Goal: Transaction & Acquisition: Purchase product/service

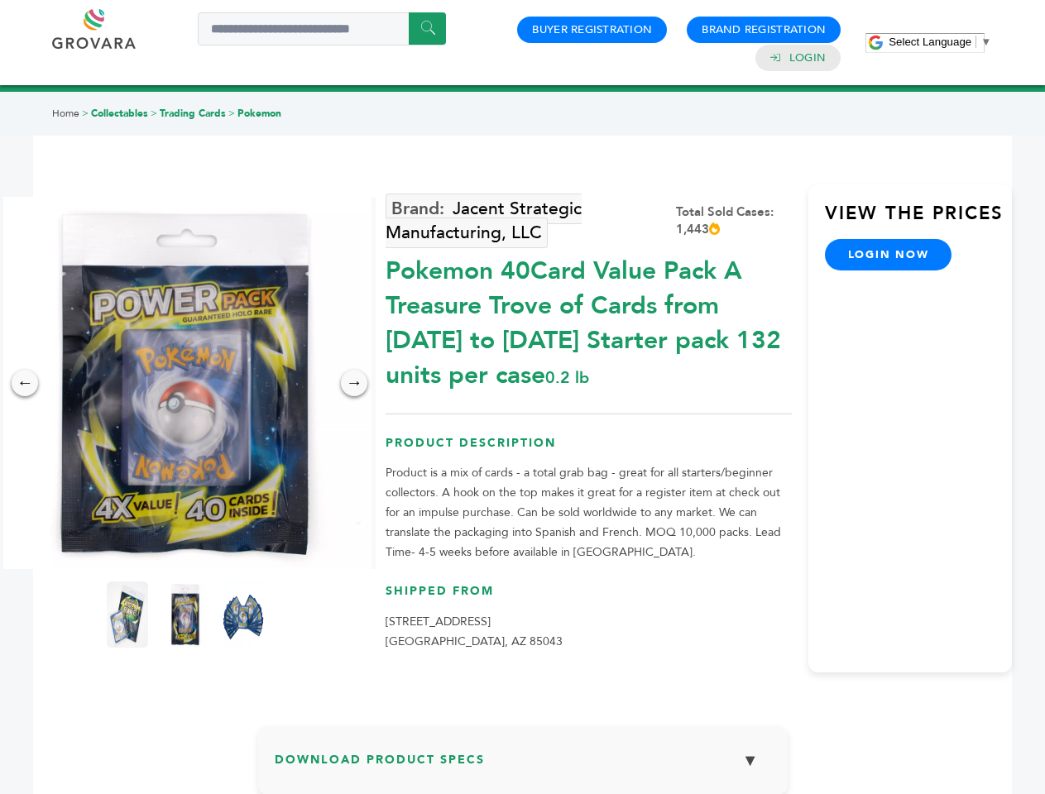
click at [940, 41] on span "Select Language" at bounding box center [929, 42] width 83 height 12
click at [185, 383] on img at bounding box center [185, 383] width 372 height 372
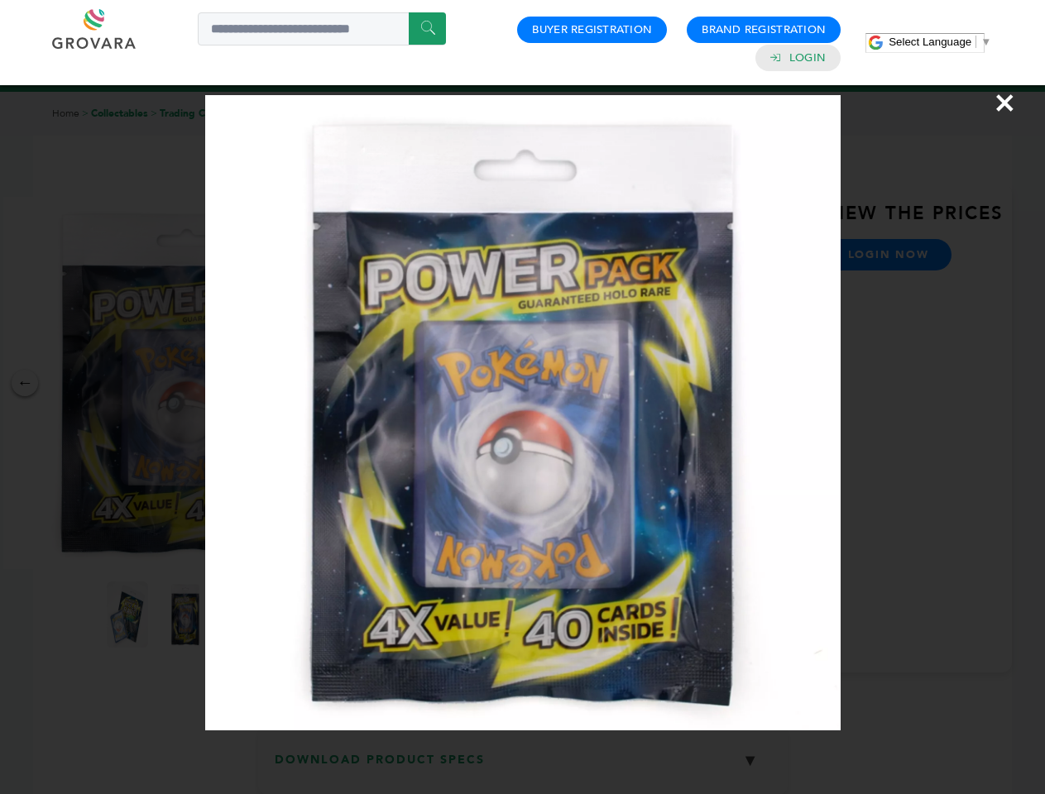
click at [25, 383] on div "×" at bounding box center [522, 397] width 1045 height 794
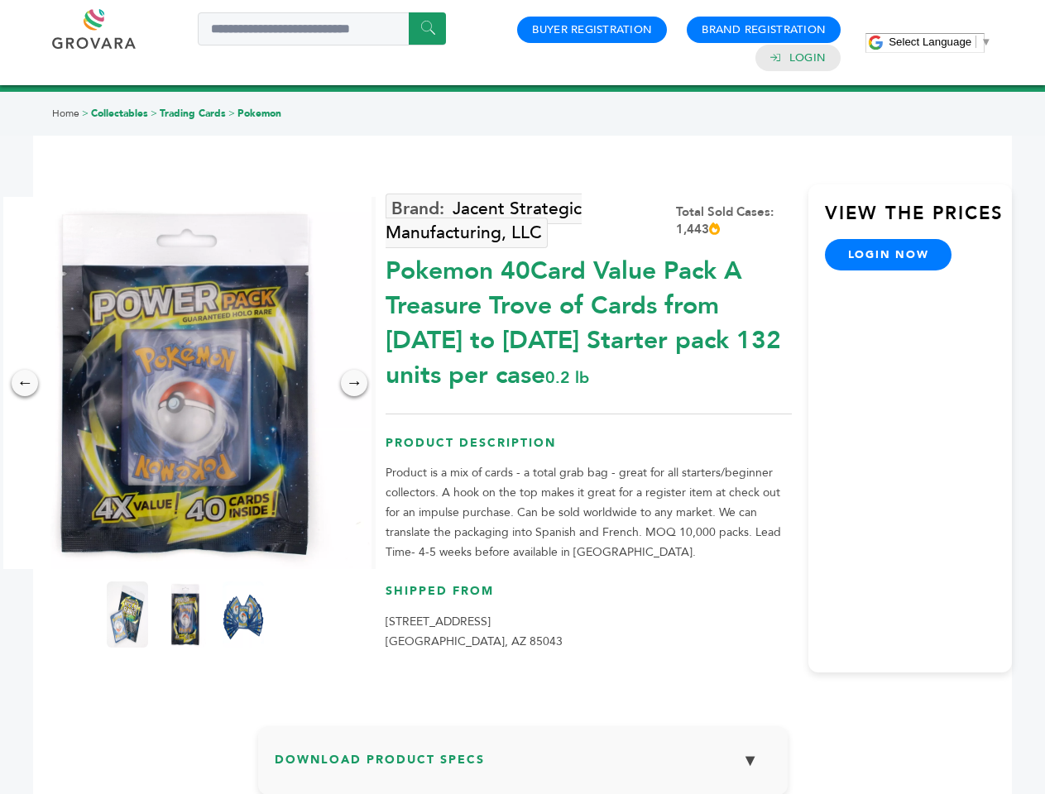
click at [354, 383] on div "→" at bounding box center [354, 383] width 26 height 26
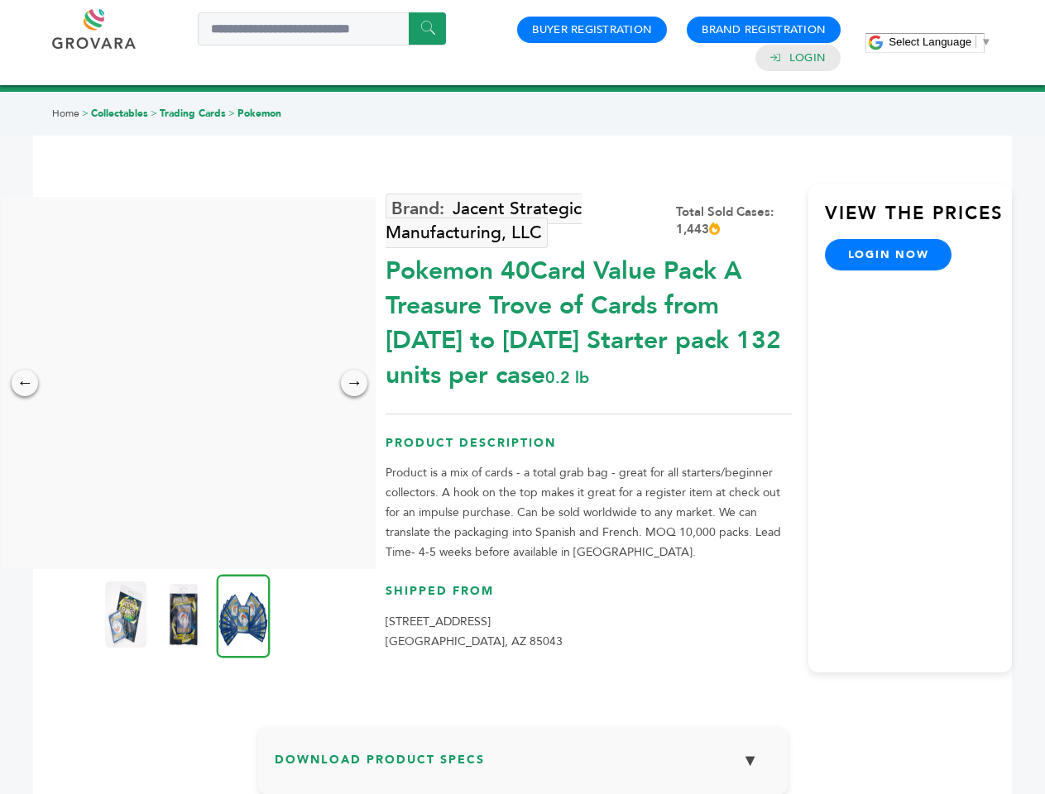
click at [127, 615] on img at bounding box center [125, 615] width 41 height 66
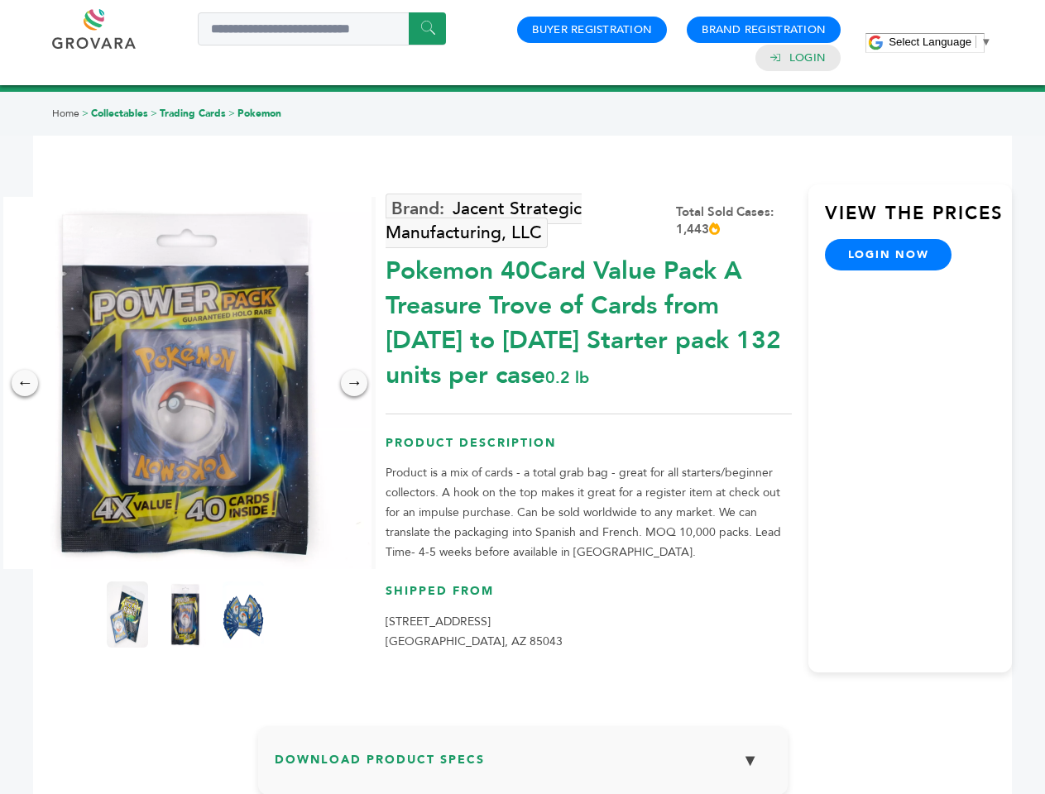
click at [940, 41] on span "Select Language" at bounding box center [929, 42] width 83 height 12
click at [185, 383] on img at bounding box center [185, 383] width 372 height 372
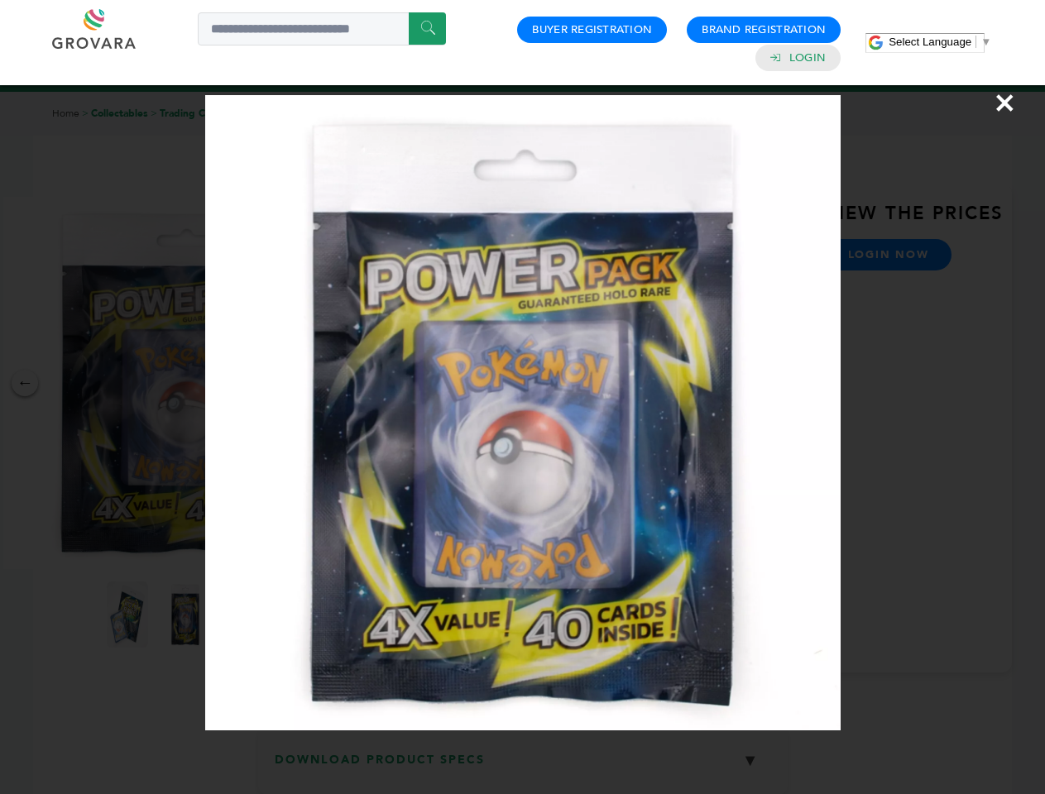
click at [25, 383] on div "×" at bounding box center [522, 397] width 1045 height 794
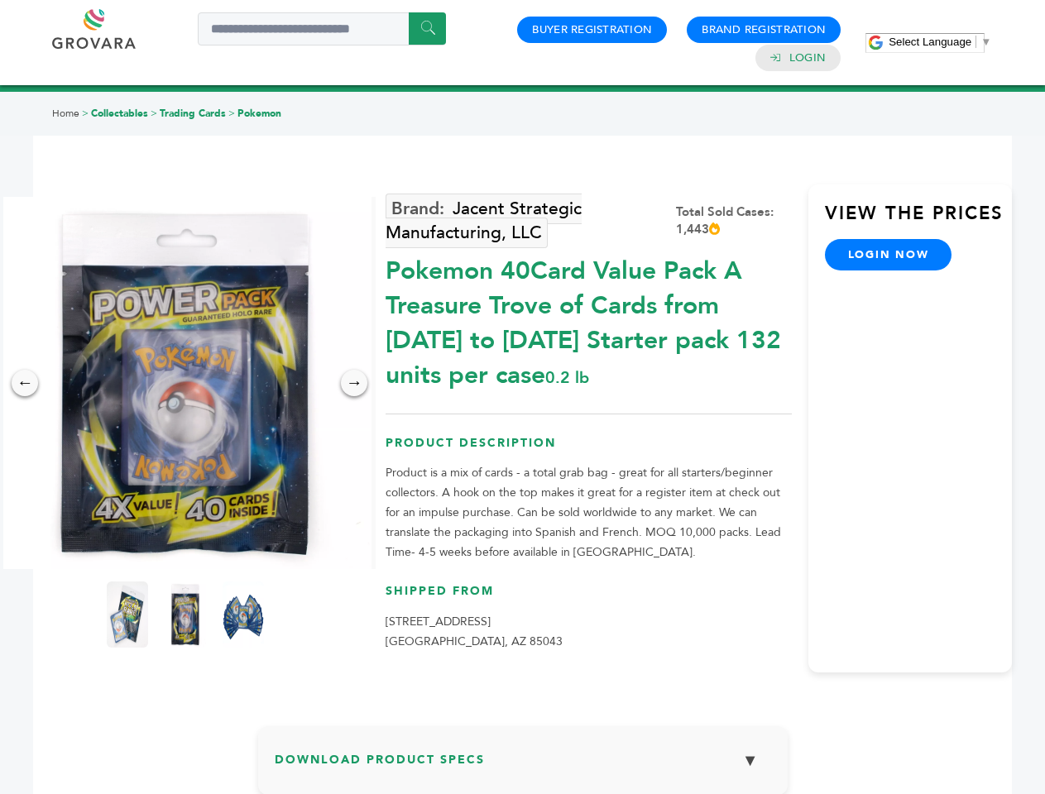
click at [354, 383] on div "→" at bounding box center [354, 383] width 26 height 26
click at [127, 615] on img at bounding box center [127, 615] width 41 height 66
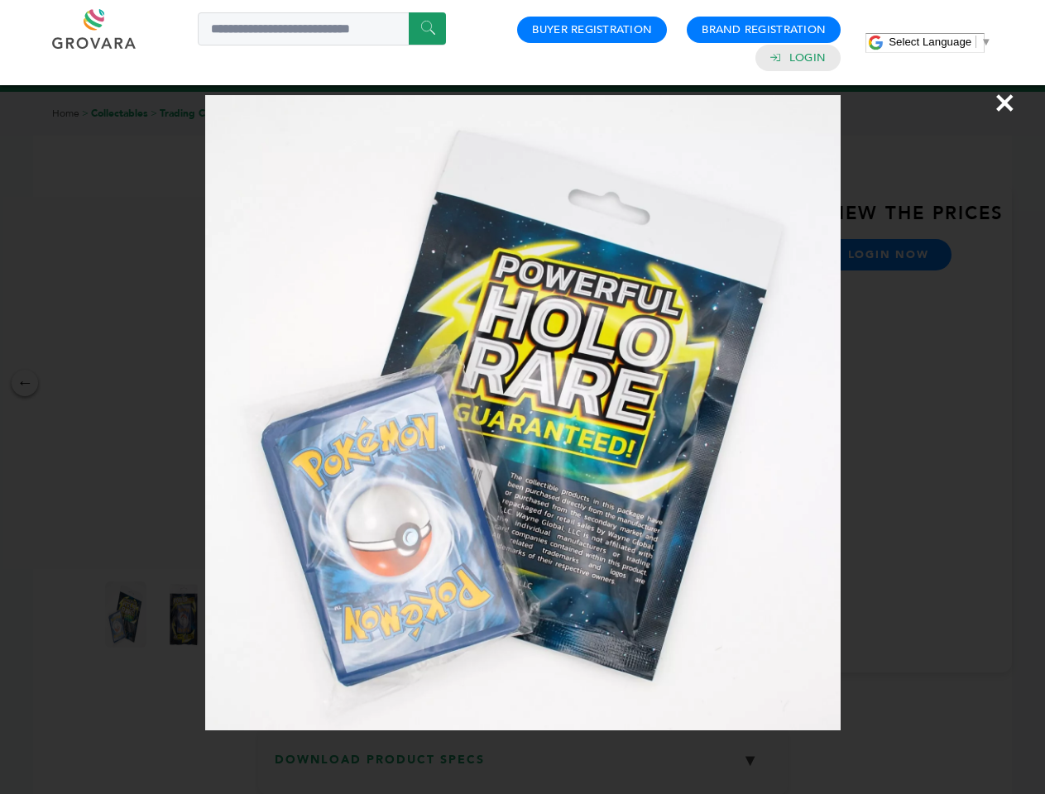
click at [185, 615] on div "×" at bounding box center [522, 397] width 1045 height 794
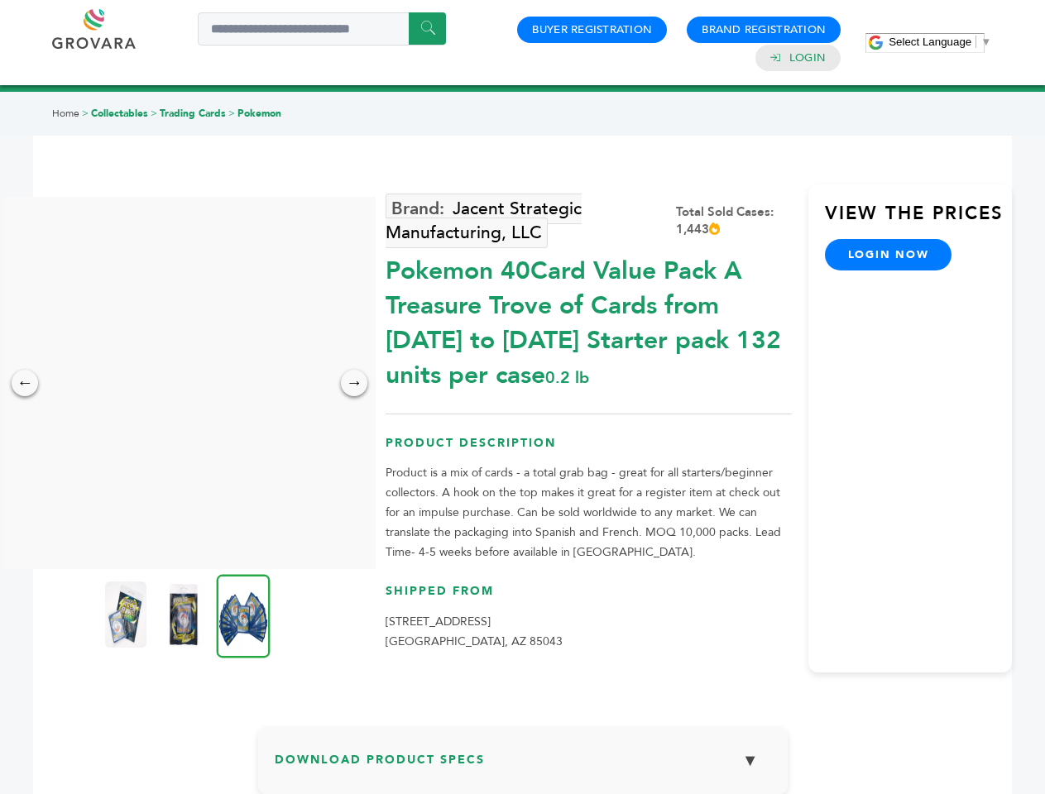
click at [243, 615] on img at bounding box center [244, 616] width 54 height 84
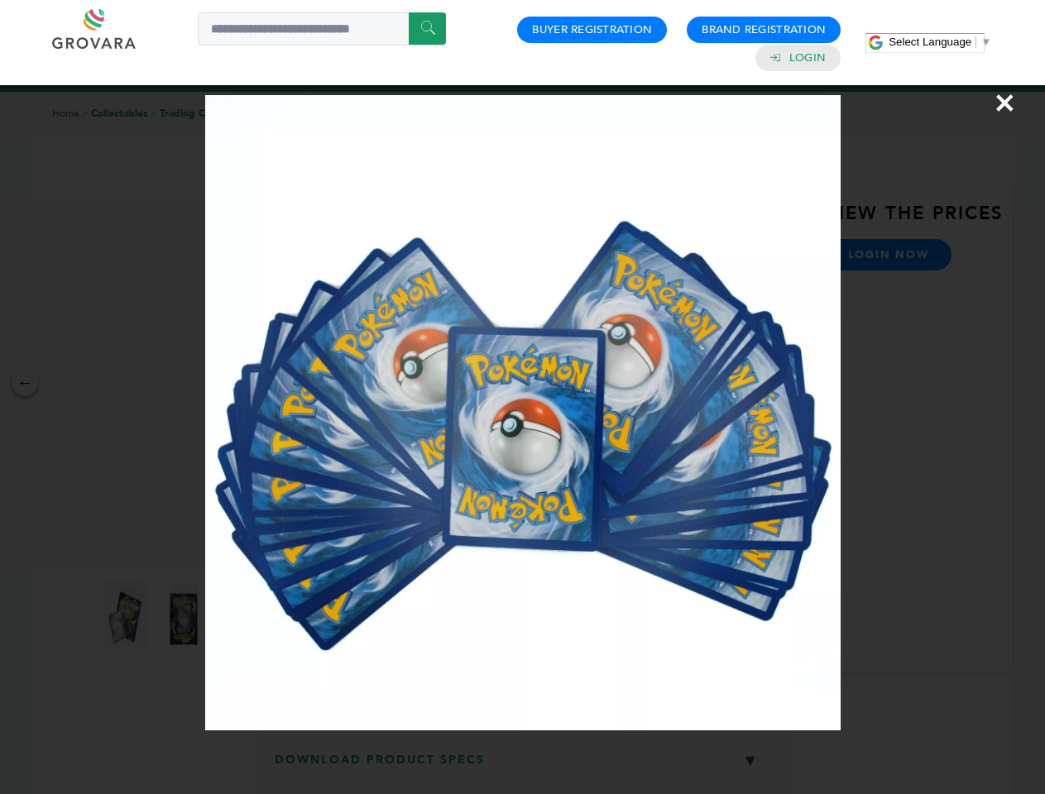
click at [523, 767] on div "×" at bounding box center [522, 397] width 1045 height 794
